Goal: Task Accomplishment & Management: Manage account settings

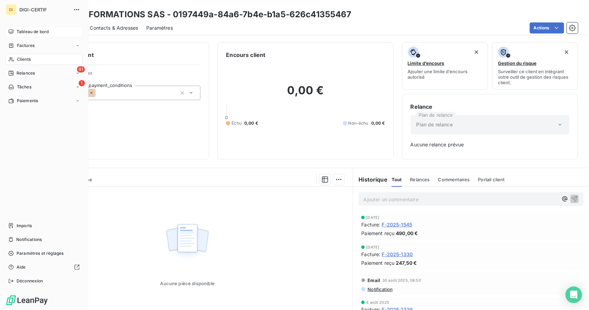
click at [43, 30] on span "Tableau de bord" at bounding box center [33, 32] width 32 height 6
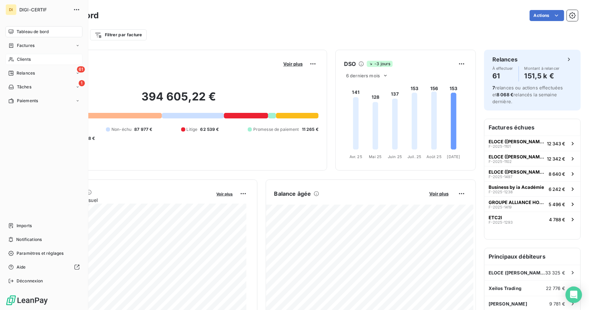
drag, startPoint x: 15, startPoint y: 58, endPoint x: 33, endPoint y: 56, distance: 18.8
click at [33, 56] on div "Clients" at bounding box center [44, 59] width 77 height 11
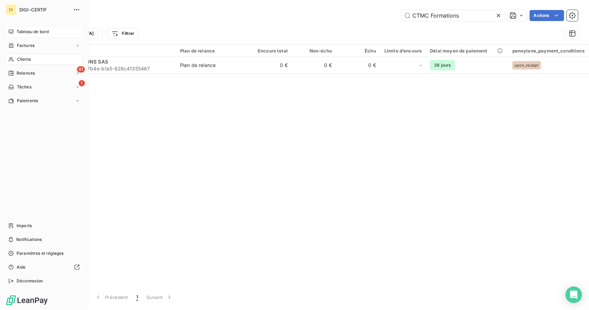
click at [64, 31] on div "Tableau de bord" at bounding box center [44, 31] width 77 height 11
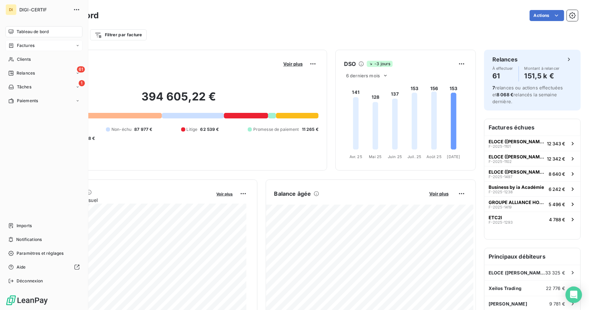
click at [75, 43] on div "Factures" at bounding box center [44, 45] width 77 height 11
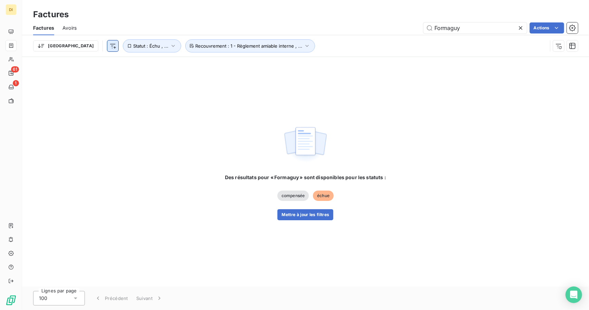
click at [78, 43] on html "DI 61 1 Factures Factures Avoirs Formaguy Actions Trier Statut : Échu , ... Rec…" at bounding box center [294, 155] width 589 height 310
click at [201, 98] on html "DI 61 1 Factures Factures Avoirs Formaguy Actions Trier Statut : Échu , ... Rec…" at bounding box center [294, 155] width 589 height 310
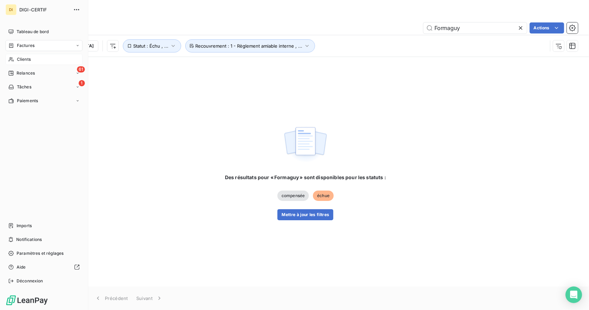
click at [15, 60] on div "Clients" at bounding box center [44, 59] width 77 height 11
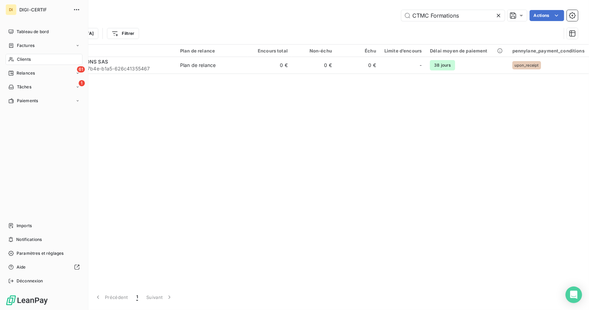
click at [27, 60] on span "Clients" at bounding box center [24, 59] width 14 height 6
click at [67, 61] on div "Clients" at bounding box center [44, 59] width 77 height 11
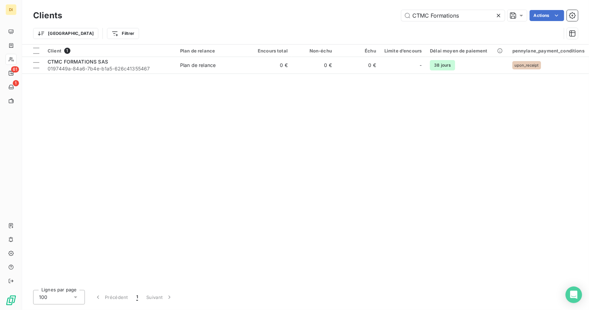
click at [500, 16] on icon at bounding box center [499, 15] width 7 height 7
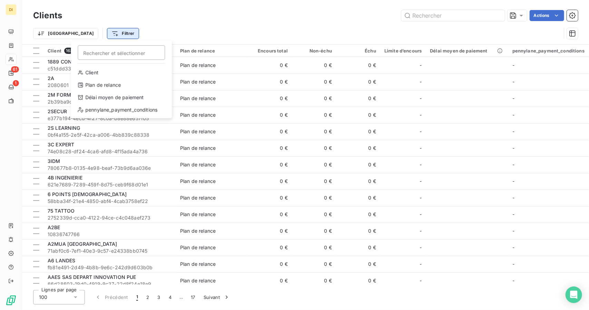
click at [80, 35] on html "DI 61 1 Clients Actions Trier Filtrer Rechercher et sélectionner Client Plan de…" at bounding box center [294, 155] width 589 height 310
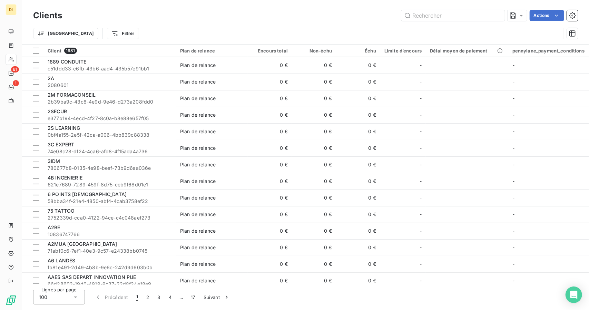
click at [50, 33] on html "DI 61 1 Clients Actions Trier Filtrer Client 1681 Plan de relance Encours total…" at bounding box center [294, 155] width 589 height 310
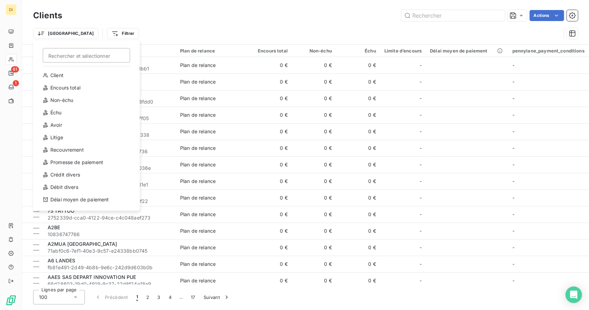
click at [50, 33] on html "DI 61 1 Clients Actions Trier Rechercher et sélectionner Client Encours total N…" at bounding box center [294, 155] width 589 height 310
drag, startPoint x: 86, startPoint y: 115, endPoint x: 78, endPoint y: 114, distance: 7.6
drag, startPoint x: 78, startPoint y: 114, endPoint x: 73, endPoint y: 114, distance: 5.9
click at [73, 114] on div "Échu" at bounding box center [87, 112] width 96 height 11
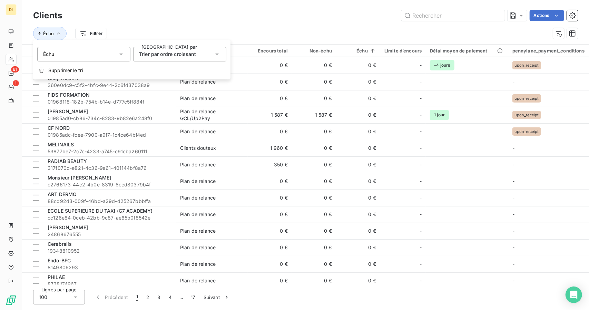
click at [126, 56] on div "Échu" at bounding box center [83, 54] width 93 height 15
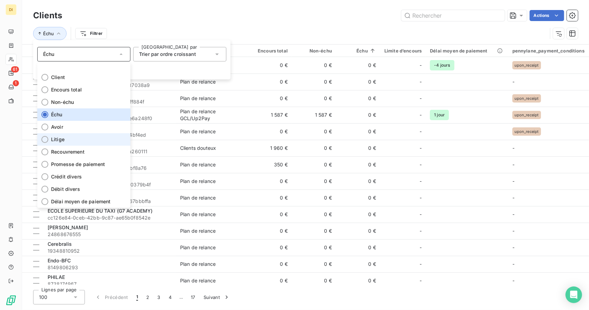
click at [48, 139] on div at bounding box center [44, 139] width 7 height 7
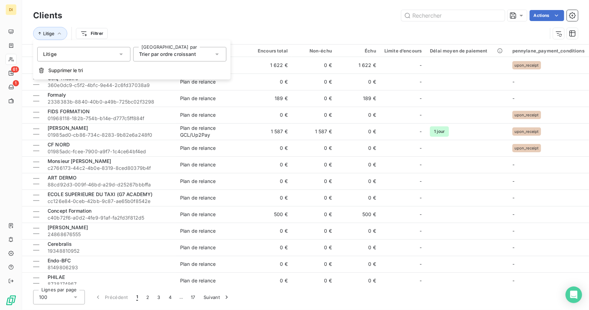
drag, startPoint x: 91, startPoint y: 54, endPoint x: 70, endPoint y: 62, distance: 22.3
click at [70, 62] on div "Litige Trier par [PERSON_NAME] par ordre croissant Supprimer le tri" at bounding box center [132, 59] width 198 height 39
click at [73, 60] on div "Litige" at bounding box center [83, 54] width 93 height 15
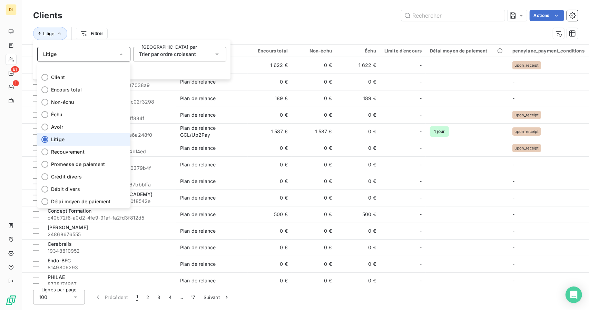
click at [49, 137] on li "Litige" at bounding box center [83, 139] width 93 height 12
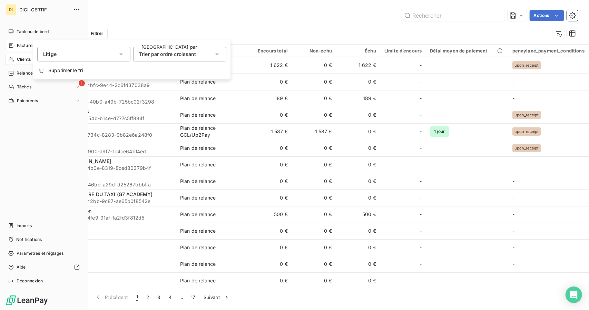
click at [10, 49] on div "Factures" at bounding box center [44, 45] width 77 height 11
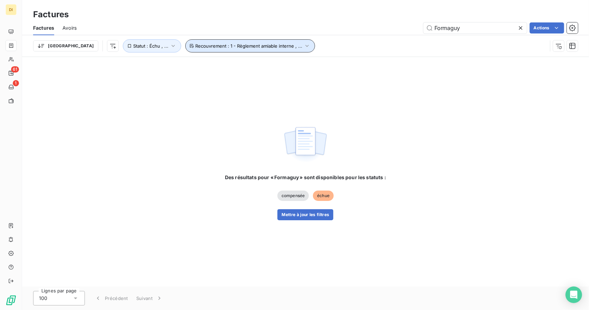
click at [260, 49] on button "Recouvrement : 1 - Règlement amiable interne , ..." at bounding box center [250, 45] width 130 height 13
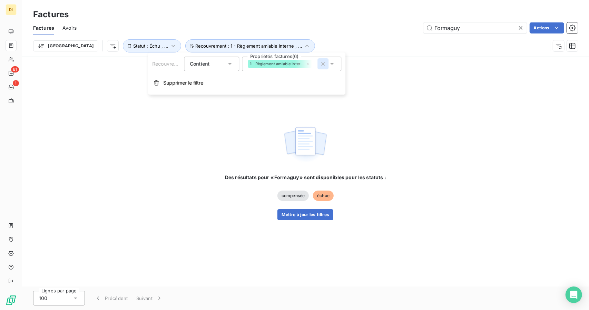
click at [325, 64] on icon "button" at bounding box center [323, 63] width 7 height 7
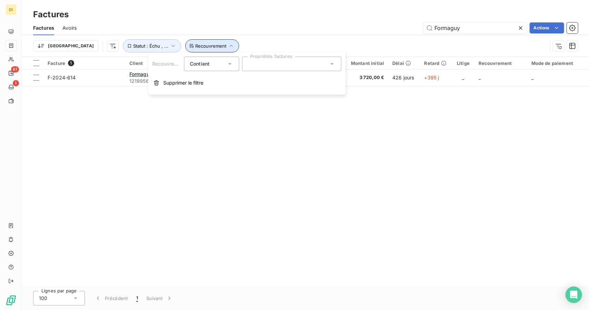
click at [195, 46] on span "Recouvrement" at bounding box center [210, 46] width 31 height 6
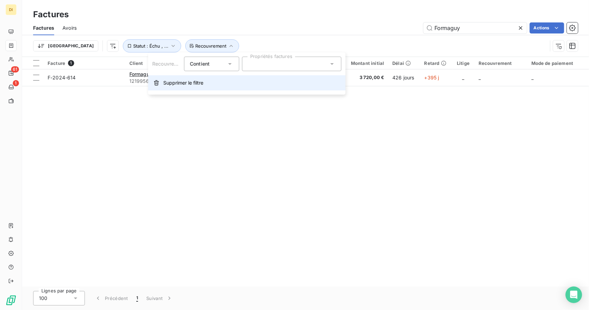
click at [195, 79] on button "Supprimer le filtre" at bounding box center [247, 82] width 198 height 15
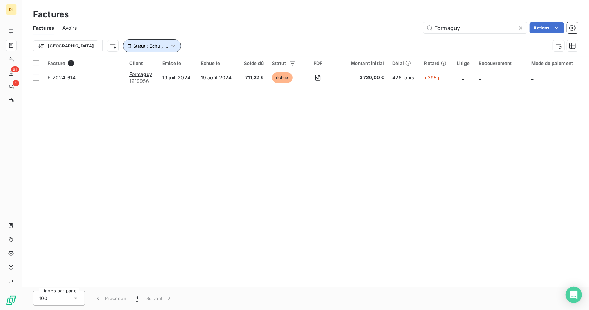
click at [123, 42] on button "Statut : Échu , ..." at bounding box center [152, 45] width 58 height 13
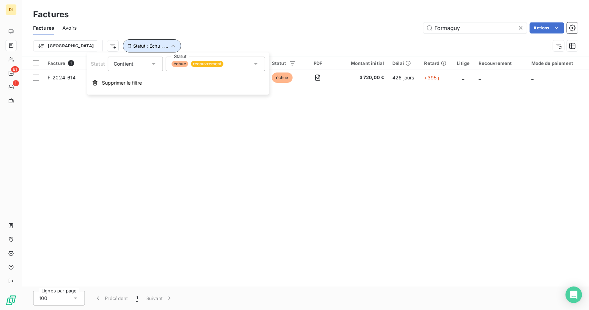
click at [123, 42] on button "Statut : Échu , ..." at bounding box center [152, 45] width 58 height 13
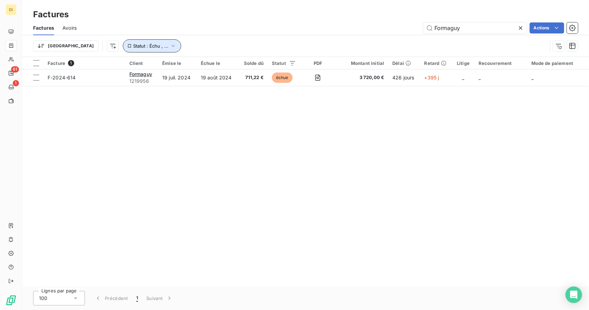
click at [133, 45] on span "Statut : Échu , ..." at bounding box center [150, 46] width 35 height 6
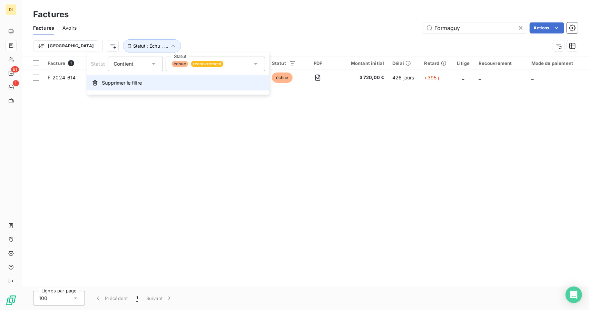
click at [120, 85] on span "Supprimer le filtre" at bounding box center [122, 82] width 40 height 7
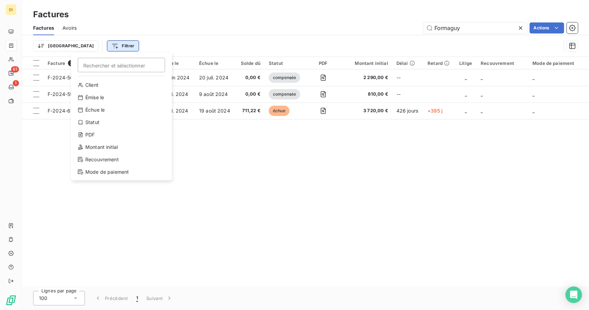
click at [72, 42] on html "DI 61 1 Factures Factures Avoirs Formaguy Actions Trier Filtrer Rechercher et s…" at bounding box center [294, 155] width 589 height 310
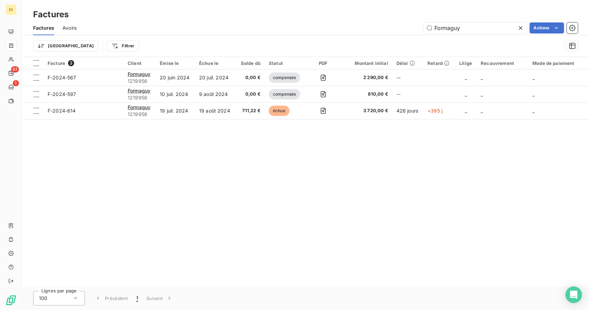
click at [52, 43] on html "DI 61 1 Factures Factures Avoirs Formaguy Actions Trier Filtrer Facture 3 Clien…" at bounding box center [294, 155] width 589 height 310
click at [52, 43] on html "DI 61 1 Factures Factures Avoirs Formaguy Actions Trier Rechercher et sélection…" at bounding box center [294, 155] width 589 height 310
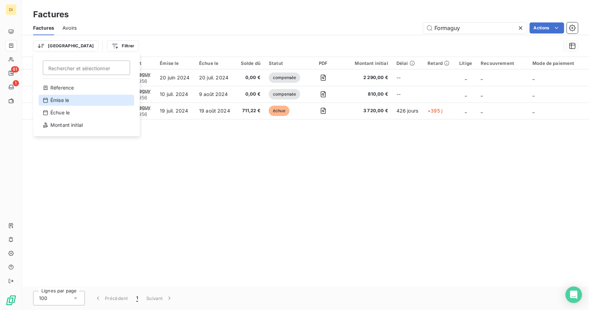
click at [89, 103] on div "Émise le" at bounding box center [87, 100] width 96 height 11
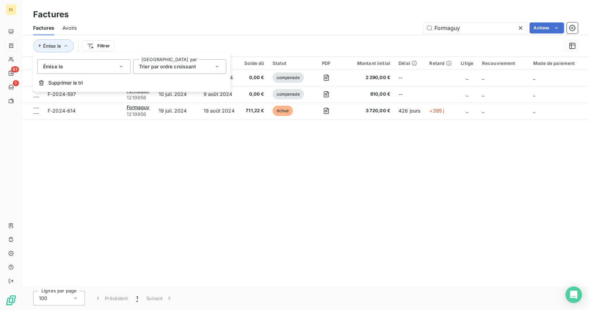
click at [151, 68] on span "Trier par ordre croissant" at bounding box center [167, 67] width 57 height 6
drag, startPoint x: 117, startPoint y: 59, endPoint x: 115, endPoint y: 63, distance: 4.6
click at [115, 63] on div "[PERSON_NAME] par Trier par ordre croissant Trier par ordre croissant Trier par…" at bounding box center [132, 62] width 198 height 21
click at [115, 63] on div "Émise le" at bounding box center [83, 66] width 93 height 15
click at [77, 101] on li "Émise le" at bounding box center [83, 102] width 93 height 12
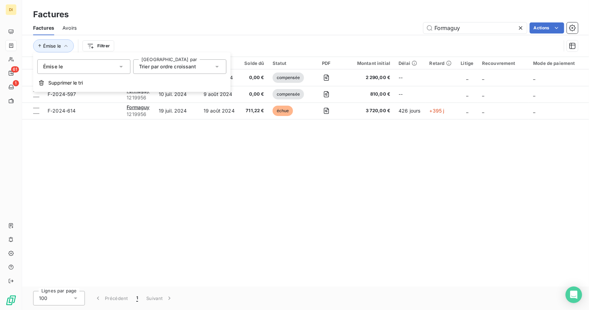
click at [109, 142] on div "Facture 3 Client Émise le Échue le Solde dû Statut PDF Montant initial Délai Re…" at bounding box center [305, 172] width 567 height 230
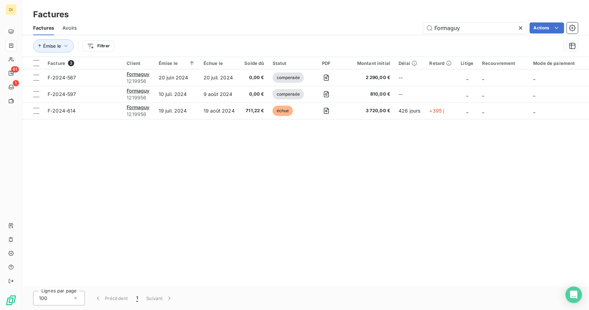
click at [521, 30] on icon at bounding box center [521, 28] width 7 height 7
click at [521, 30] on input "text" at bounding box center [476, 27] width 104 height 11
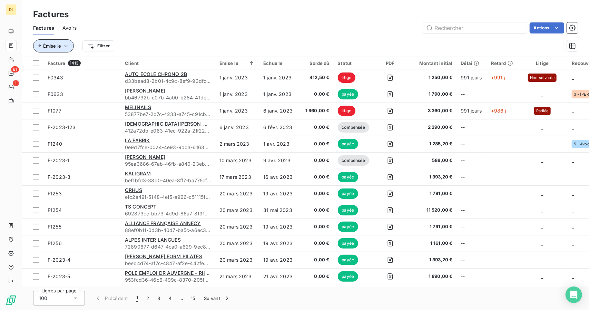
click at [60, 48] on span "Émise le" at bounding box center [52, 46] width 18 height 6
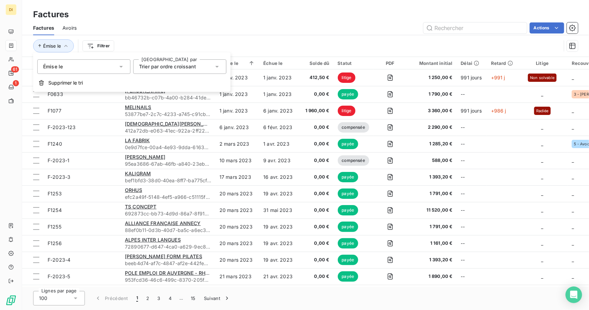
click at [59, 68] on span "Émise le" at bounding box center [53, 66] width 20 height 7
click at [60, 101] on span "Émise le" at bounding box center [61, 102] width 20 height 7
click at [89, 70] on div "Émise le" at bounding box center [83, 66] width 93 height 15
click at [164, 66] on span "Trier par ordre croissant" at bounding box center [167, 67] width 57 height 6
click at [113, 67] on div "Émise le" at bounding box center [83, 66] width 93 height 15
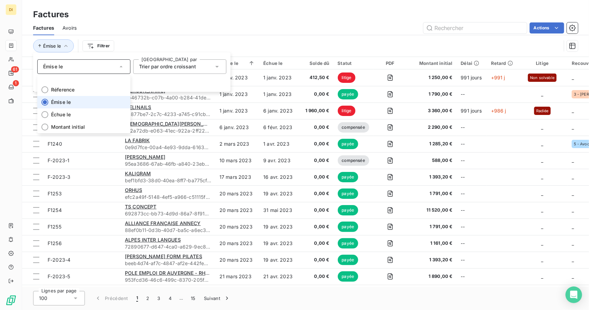
click at [82, 67] on div "Émise le" at bounding box center [83, 66] width 93 height 15
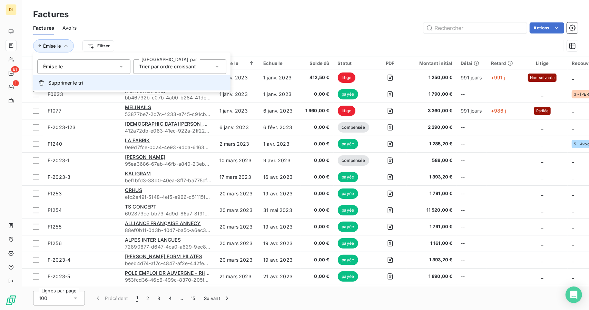
click at [63, 81] on span "Supprimer le tri" at bounding box center [65, 82] width 35 height 7
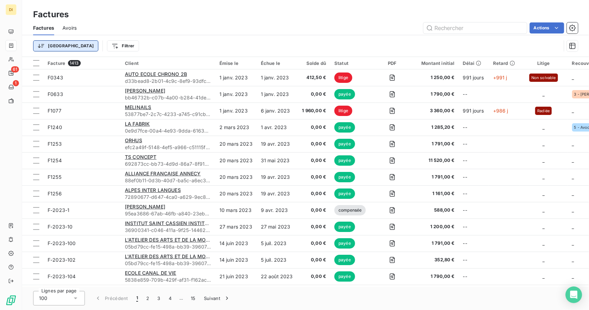
click at [50, 51] on html "DI 61 1 Factures Factures Avoirs Actions Trier Filtrer Facture 1413 Client Émis…" at bounding box center [294, 155] width 589 height 310
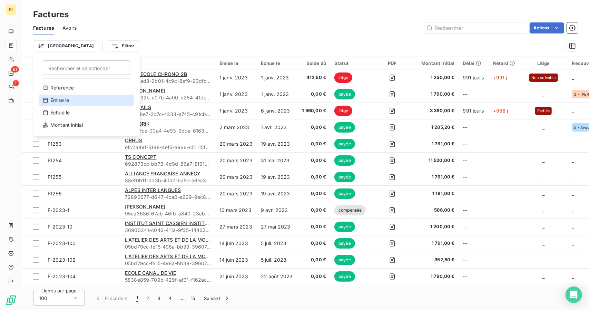
click at [54, 98] on div "Émise le" at bounding box center [87, 100] width 96 height 11
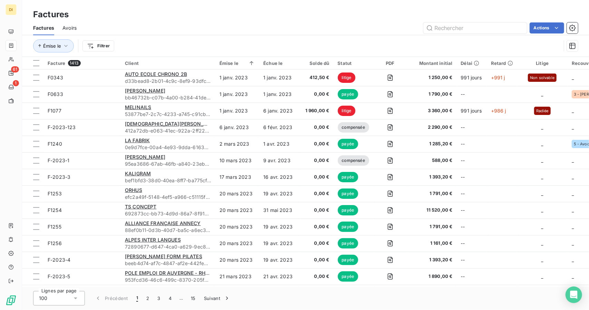
click at [193, 22] on div "Factures Avoirs Actions" at bounding box center [305, 28] width 567 height 15
click at [59, 47] on span "Émise le" at bounding box center [52, 46] width 18 height 6
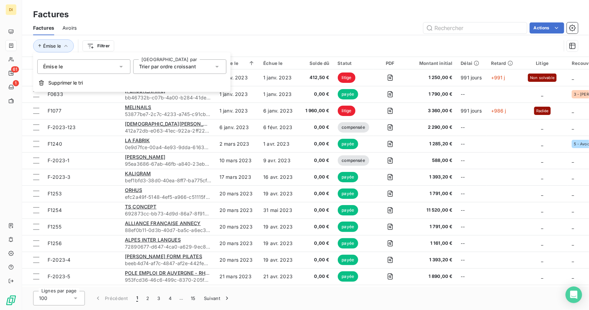
click at [66, 73] on div "Émise le" at bounding box center [83, 66] width 93 height 15
click at [75, 69] on div "Émise le" at bounding box center [83, 66] width 93 height 15
click at [165, 68] on span "Trier par ordre croissant" at bounding box center [167, 67] width 57 height 6
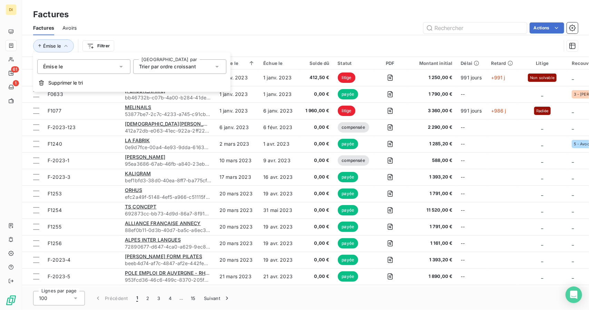
click at [165, 68] on span "Trier par ordre croissant" at bounding box center [167, 67] width 57 height 6
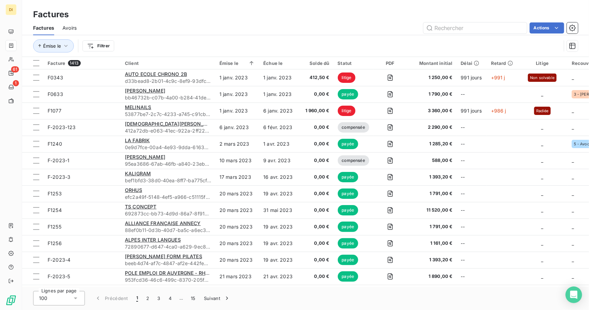
click at [211, 43] on div "Émise le Filtrer" at bounding box center [297, 45] width 528 height 13
click at [95, 42] on html "DI 61 1 Factures Factures Avoirs Actions Émise le Filtrer Facture 1413 Client É…" at bounding box center [294, 155] width 589 height 310
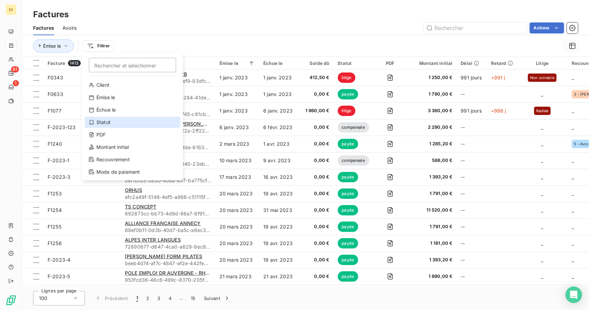
click at [118, 122] on div "Statut" at bounding box center [133, 122] width 96 height 11
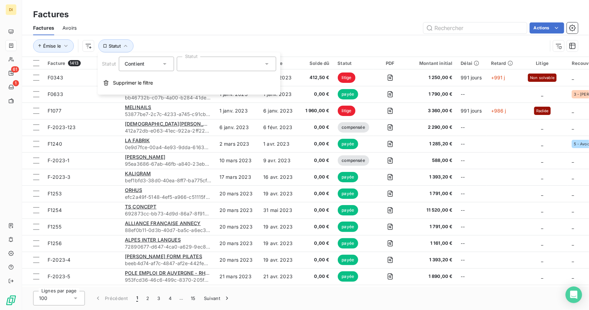
click at [159, 67] on div "Contient" at bounding box center [143, 64] width 37 height 10
click at [153, 91] on span "Ne contient pas" at bounding box center [151, 92] width 37 height 6
click at [218, 61] on div at bounding box center [226, 64] width 99 height 15
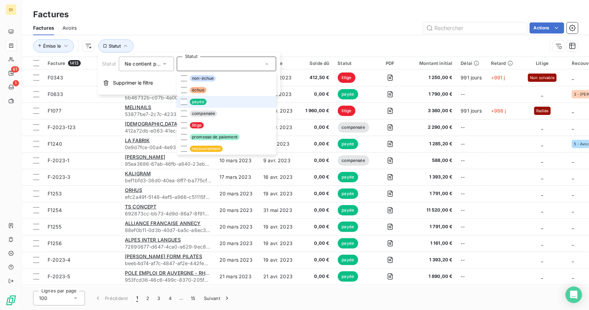
click at [185, 105] on li "payée" at bounding box center [226, 102] width 99 height 12
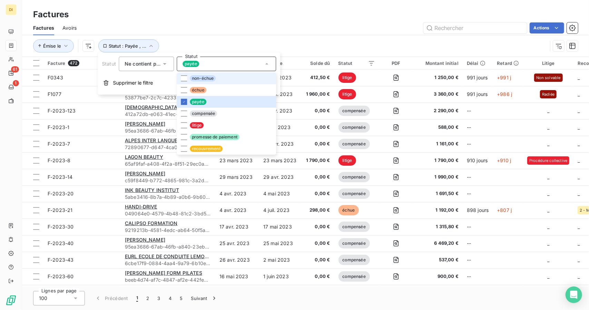
click at [187, 79] on li "non-échue" at bounding box center [226, 79] width 99 height 12
click at [184, 139] on div at bounding box center [184, 137] width 6 height 6
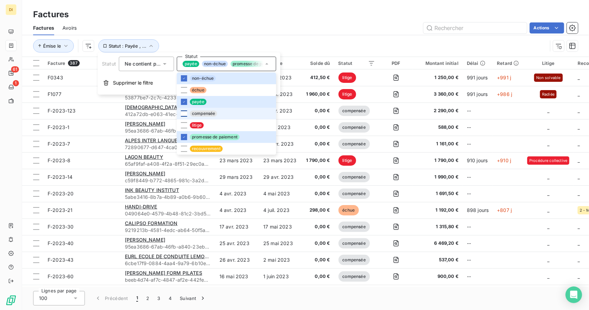
click at [185, 112] on div at bounding box center [184, 113] width 6 height 6
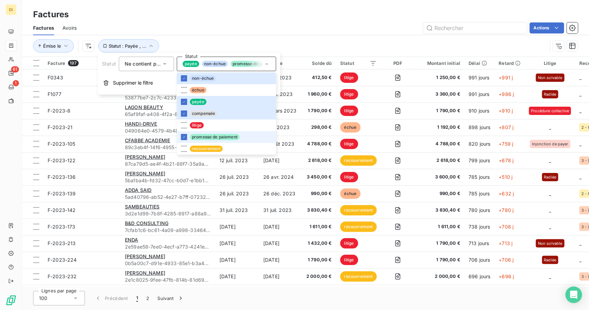
click at [211, 132] on li "promesse de paiement" at bounding box center [226, 137] width 99 height 12
click at [183, 137] on div at bounding box center [184, 137] width 6 height 6
click at [183, 138] on icon at bounding box center [184, 136] width 2 height 1
click at [183, 138] on div at bounding box center [184, 137] width 6 height 6
click at [185, 135] on icon at bounding box center [184, 137] width 4 height 4
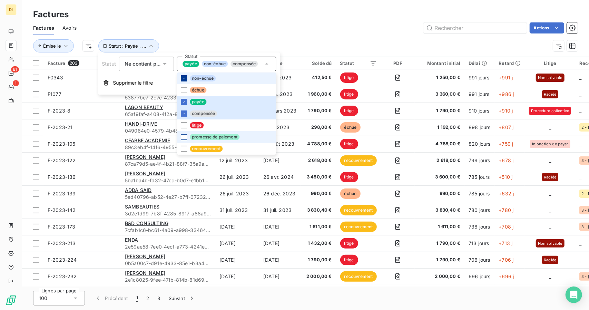
click at [186, 76] on div at bounding box center [184, 78] width 6 height 6
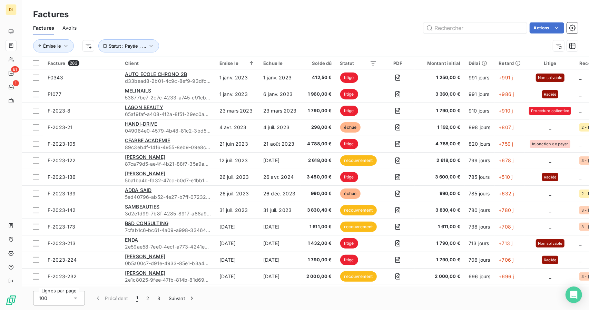
click at [290, 31] on div "Actions" at bounding box center [331, 27] width 493 height 11
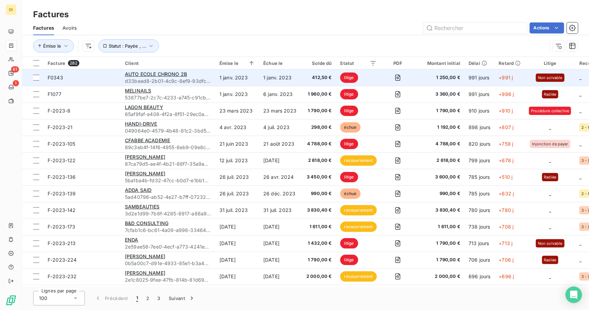
click at [184, 81] on span "d33bead8-2b01-4c9c-8ef9-93dfc28e66cc" at bounding box center [168, 81] width 86 height 7
click at [196, 73] on div "AUTO ECOLE CHRONO 2B" at bounding box center [168, 74] width 86 height 7
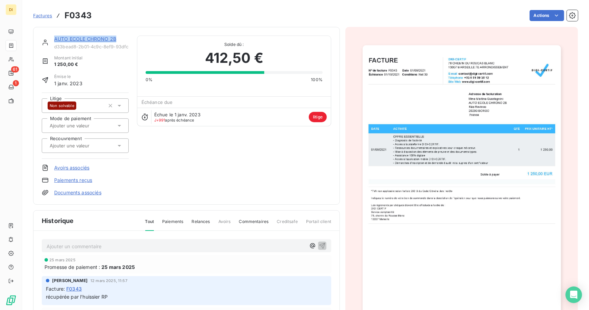
drag, startPoint x: 53, startPoint y: 39, endPoint x: 123, endPoint y: 41, distance: 69.8
click at [123, 41] on div "AUTO ECOLE CHRONO 2B d33bead8-2b01-4c9c-8ef9-93dfc28e66cc" at bounding box center [85, 43] width 87 height 14
copy link "AUTO ECOLE CHRONO 2B"
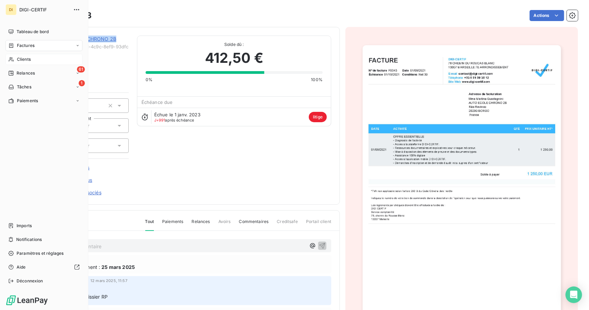
click at [29, 58] on span "Clients" at bounding box center [24, 59] width 14 height 6
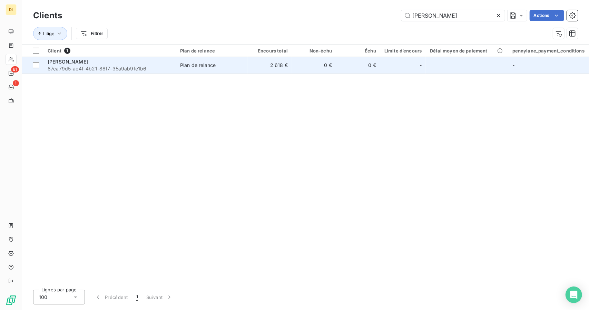
type input "[PERSON_NAME]"
click at [311, 67] on td "0 €" at bounding box center [314, 65] width 44 height 17
